Goal: Download file/media

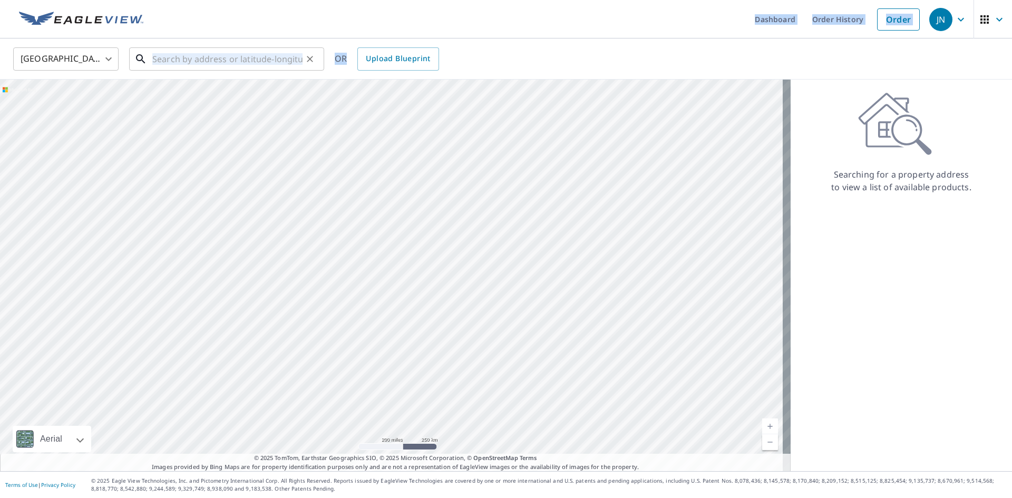
click at [230, 59] on input "text" at bounding box center [227, 59] width 150 height 30
click at [310, 5] on ul "Dashboard Order History Order" at bounding box center [537, 19] width 775 height 38
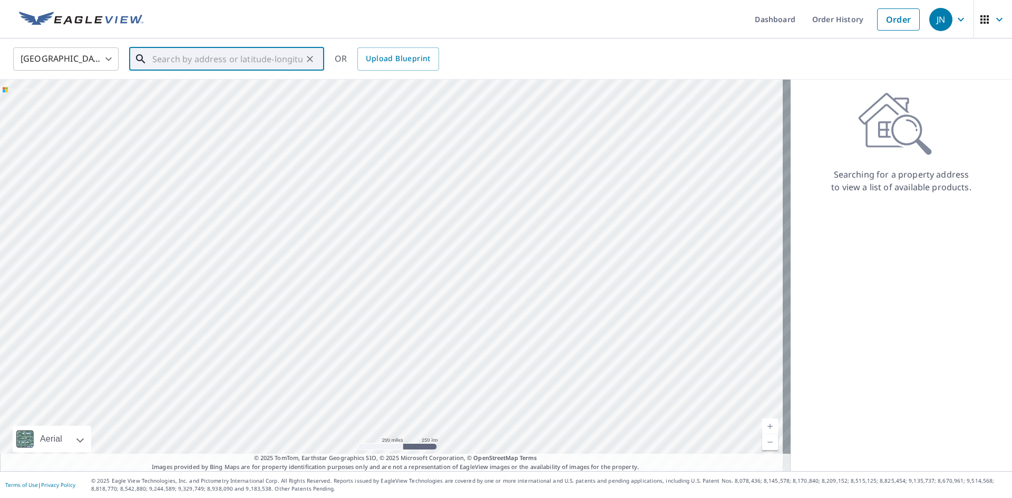
click at [224, 66] on input "text" at bounding box center [227, 59] width 150 height 30
click at [189, 89] on span "[STREET_ADDRESS]" at bounding box center [233, 89] width 166 height 13
type input "[STREET_ADDRESS]"
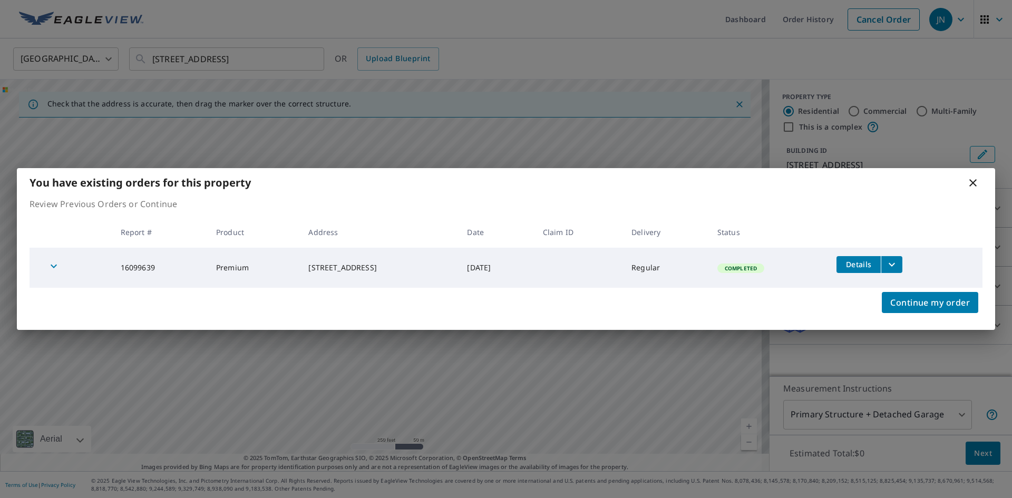
click at [898, 269] on icon "filesDropdownBtn-16099639" at bounding box center [892, 264] width 13 height 13
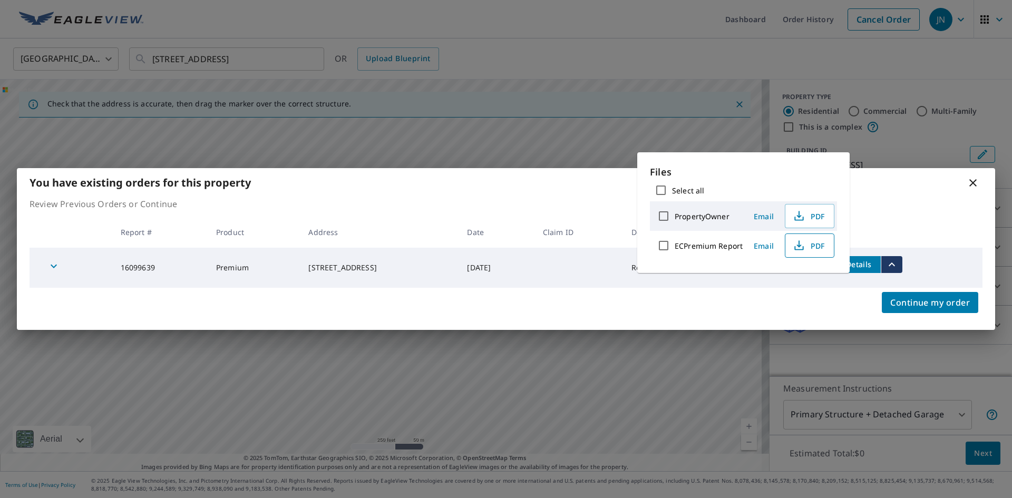
click at [811, 245] on span "PDF" at bounding box center [809, 245] width 34 height 13
click at [972, 177] on icon at bounding box center [973, 183] width 13 height 13
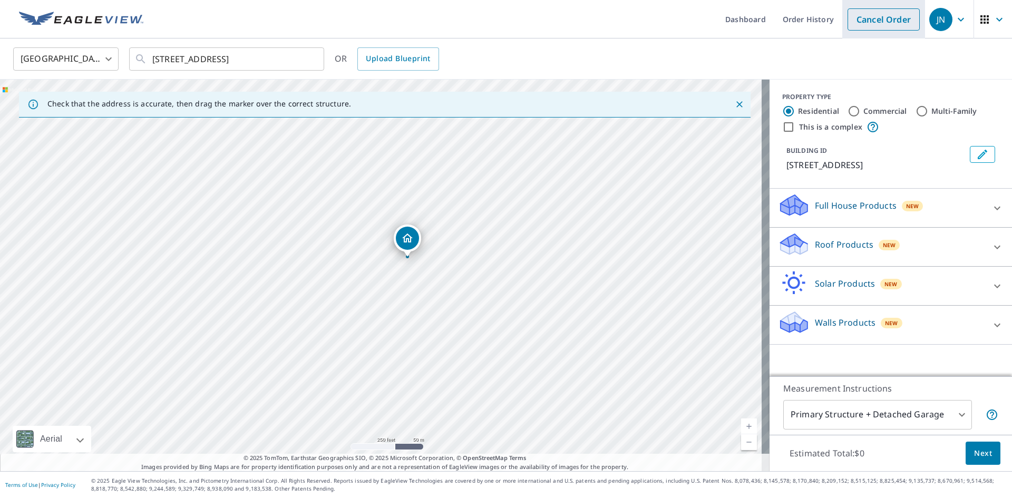
click at [881, 15] on link "Cancel Order" at bounding box center [884, 19] width 72 height 22
